Goal: Task Accomplishment & Management: Manage account settings

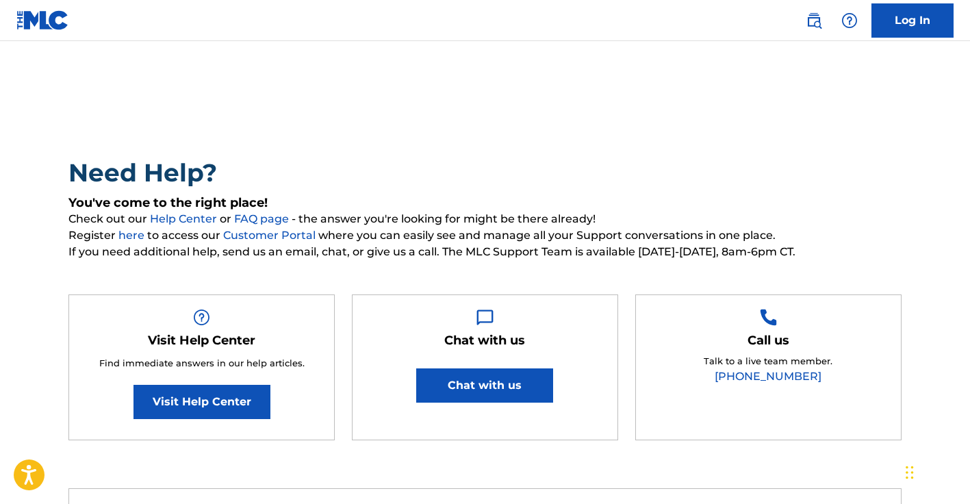
click at [955, 36] on nav "Log In" at bounding box center [485, 20] width 970 height 41
click at [944, 30] on link "Log In" at bounding box center [913, 20] width 82 height 34
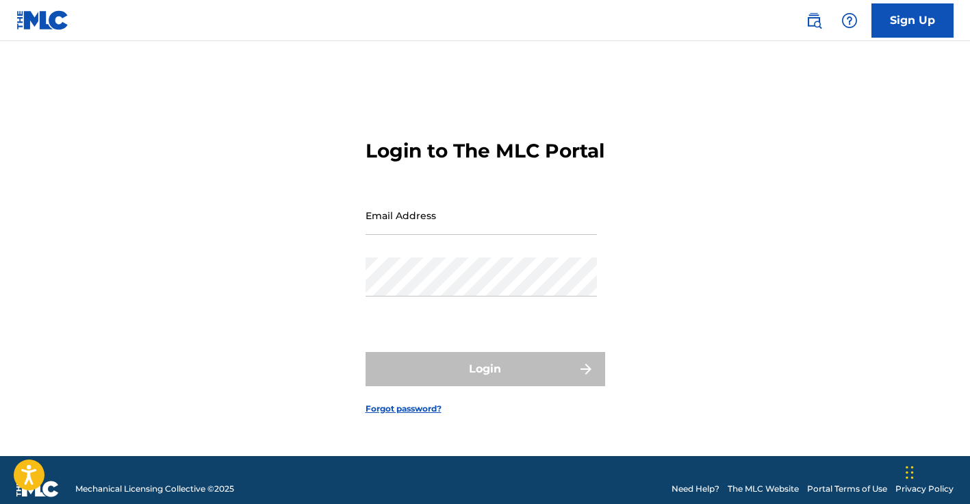
click at [464, 229] on input "Email Address" at bounding box center [481, 215] width 231 height 39
type input "[EMAIL_ADDRESS][DOMAIN_NAME]"
